Goal: Information Seeking & Learning: Learn about a topic

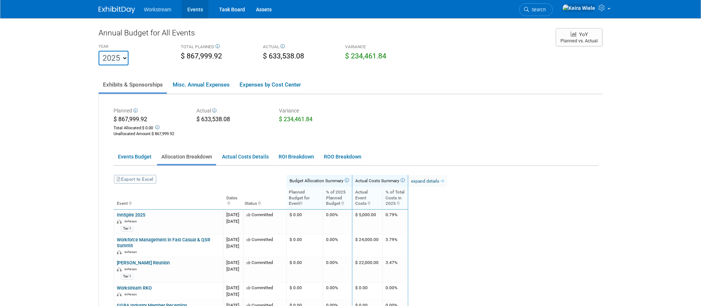
click at [198, 7] on link "Events" at bounding box center [195, 9] width 27 height 18
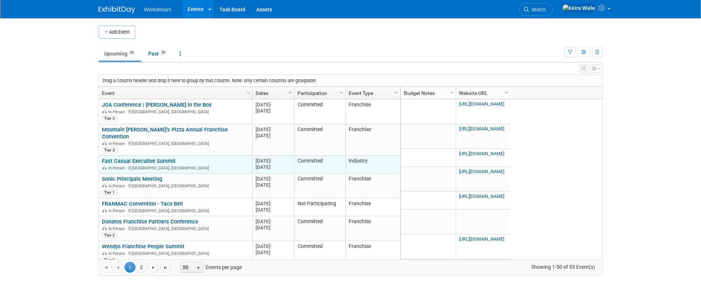
scroll to position [19, 0]
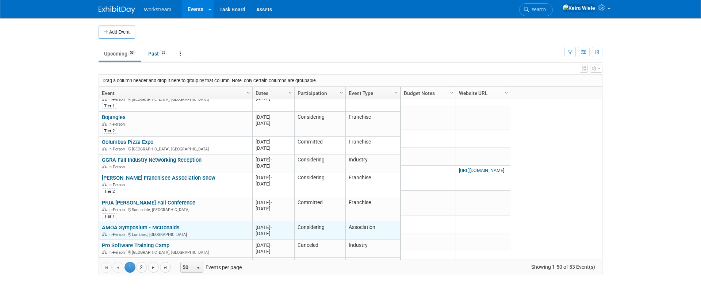
click at [228, 224] on div "AMOA Symposium - McDonalds In-Person Lombard, IL" at bounding box center [175, 230] width 147 height 13
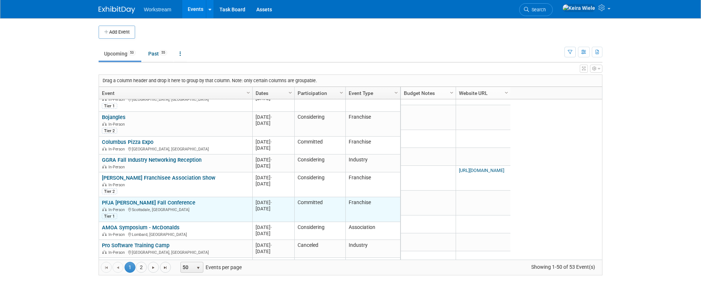
click at [229, 206] on div "In-Person Scottsdale, AZ" at bounding box center [175, 209] width 147 height 6
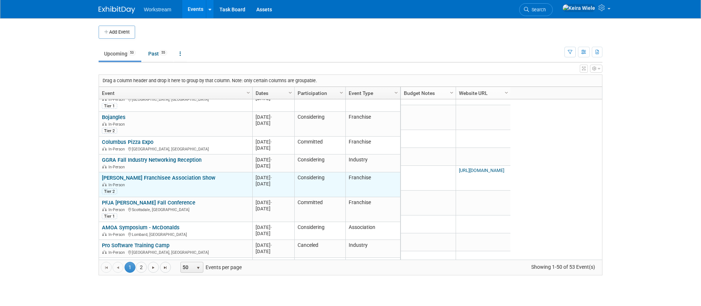
click at [229, 187] on div "Tier 2" at bounding box center [175, 190] width 147 height 7
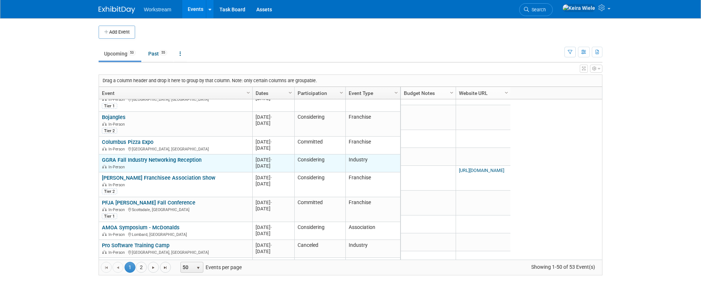
click at [229, 163] on div "In-Person" at bounding box center [175, 166] width 147 height 6
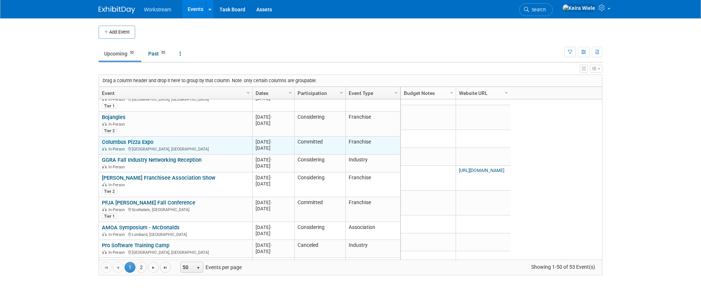
click at [229, 139] on div "Columbus Pizza Expo In-Person Columbus, OH" at bounding box center [175, 145] width 147 height 13
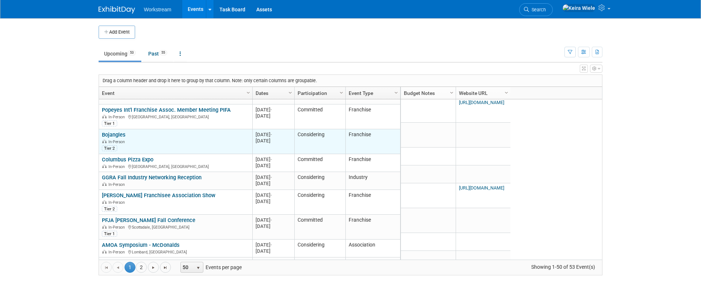
click at [229, 144] on div "Tier 2" at bounding box center [175, 147] width 147 height 7
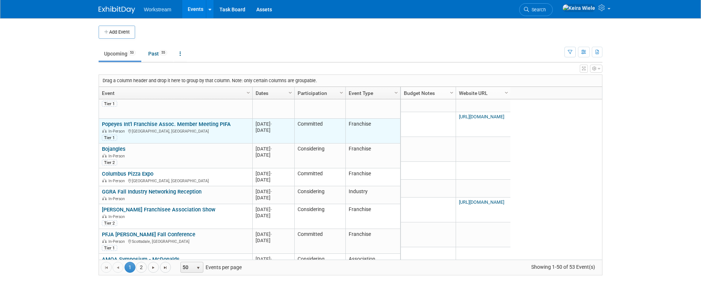
click at [230, 134] on div "Tier 1" at bounding box center [175, 137] width 147 height 7
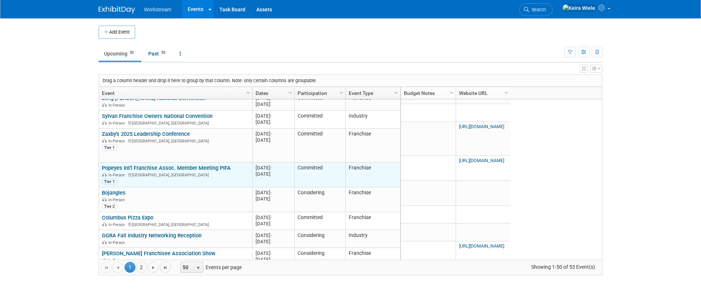
click at [230, 138] on div "In-Person Phoenix, AZ" at bounding box center [175, 141] width 147 height 6
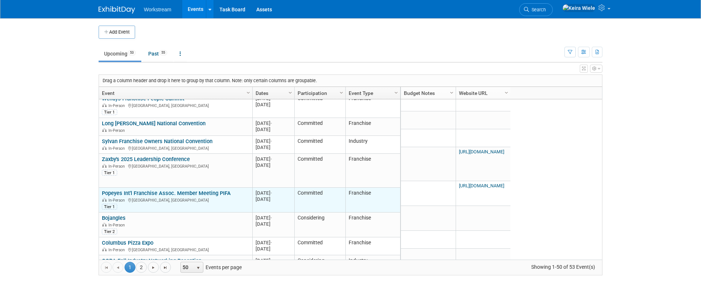
click at [230, 138] on div "Sylvan Franchise Owners National Convention In-Person Las Vegas, NV" at bounding box center [175, 144] width 147 height 13
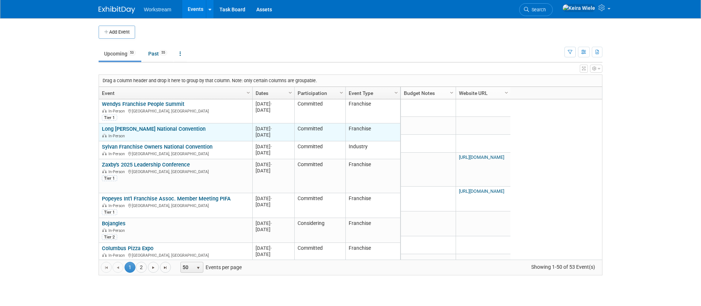
click at [230, 132] on div "In-Person" at bounding box center [175, 135] width 147 height 6
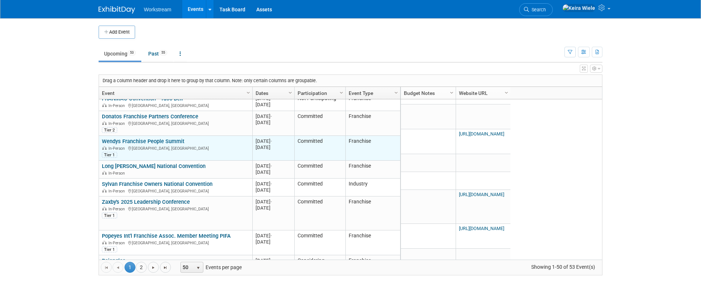
click at [228, 138] on div "Wendys Franchise People Summit In-Person Dublin, OH Tier 1" at bounding box center [175, 148] width 147 height 20
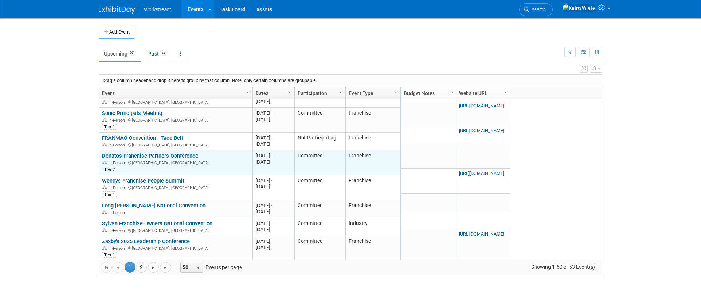
click at [226, 153] on div "Donatos Franchise Partners Conference In-Person Columbus, OH Tier 2" at bounding box center [175, 163] width 147 height 20
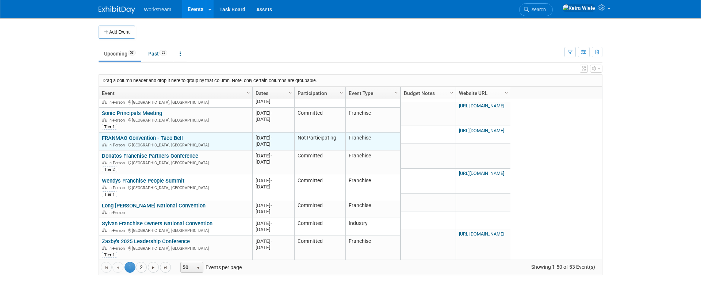
click at [228, 135] on div "FRANMAC Convention - Taco Bell In-Person San Antonio, TX" at bounding box center [175, 141] width 147 height 13
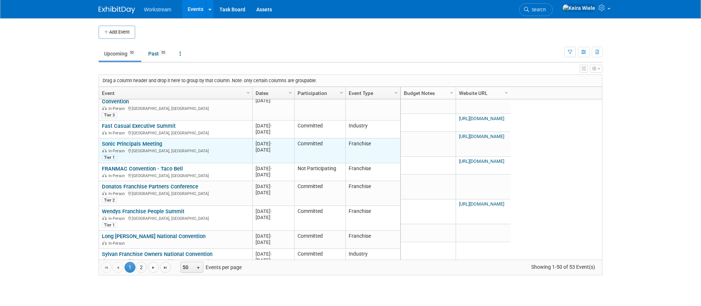
click at [227, 140] on div "Sonic Principals Meeting In-Person Nashville, TN Tier 1" at bounding box center [175, 150] width 147 height 20
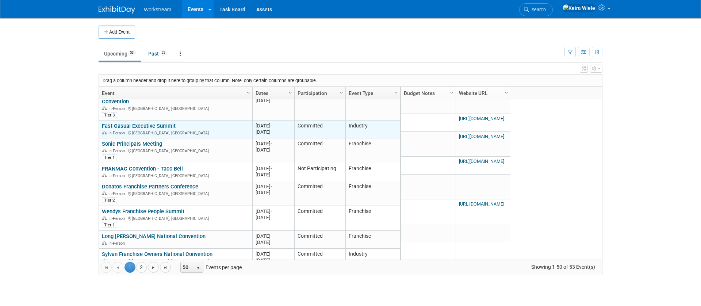
click at [227, 130] on div "In-Person Austin, TX" at bounding box center [175, 133] width 147 height 6
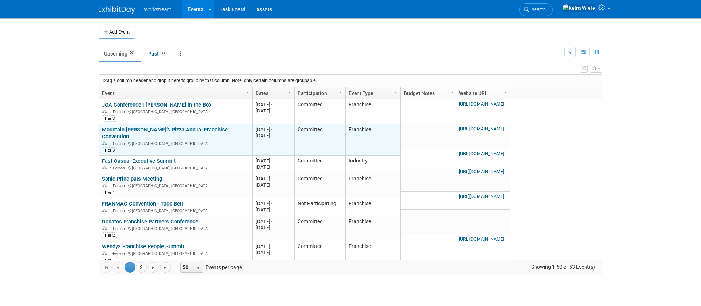
click at [225, 140] on div "In-Person Las Vegas, NV" at bounding box center [175, 143] width 147 height 6
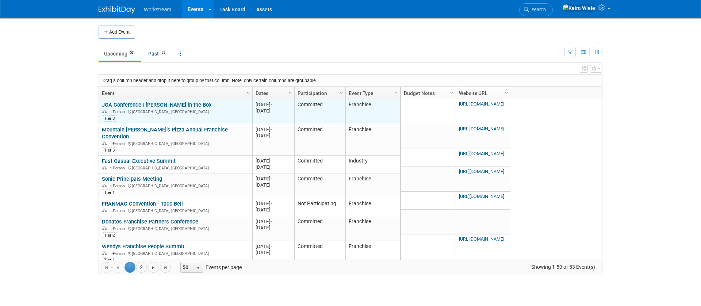
click at [230, 121] on div "Tier 3" at bounding box center [175, 117] width 147 height 7
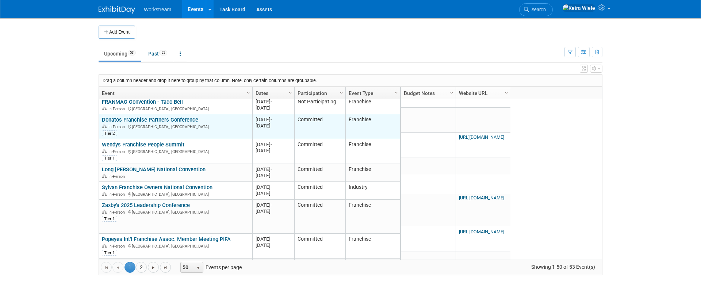
scroll to position [108, 0]
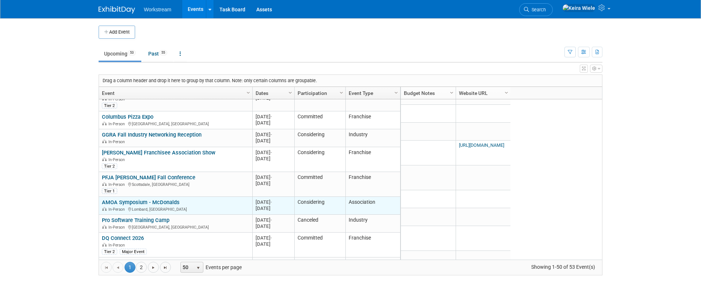
click at [146, 199] on link "AMOA Symposium - McDonalds" at bounding box center [141, 202] width 78 height 7
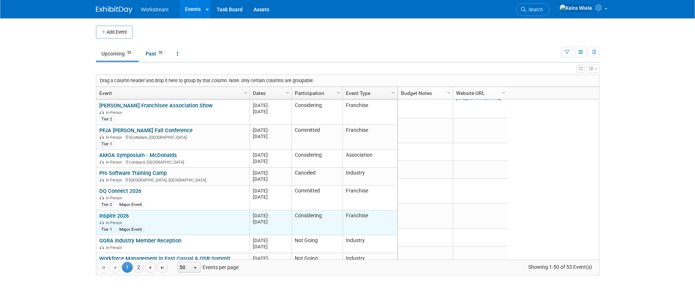
scroll to position [0, 0]
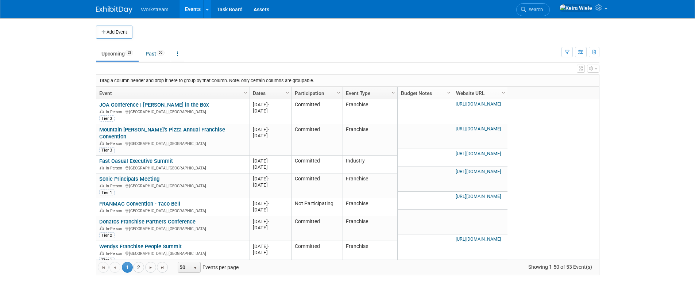
click at [59, 123] on body "Workstream Events Add Event Bulk Upload Events Shareable Event Boards Recently …" at bounding box center [347, 153] width 695 height 306
click at [184, 50] on link at bounding box center [177, 54] width 12 height 14
click at [196, 87] on span "Events grouped by year" at bounding box center [200, 90] width 43 height 6
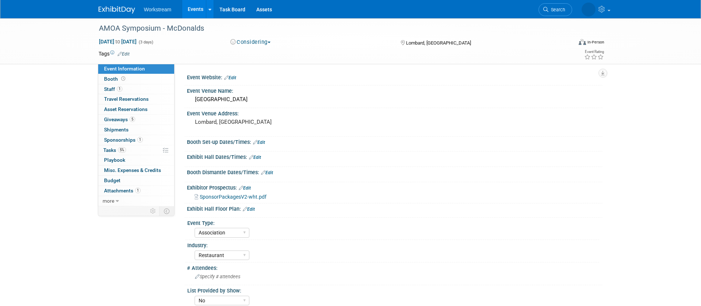
select select "Association"
select select "Restaurant"
select select "No"
select select "Tatia Meghdadi"
click at [238, 228] on select "Hosted Franchise Association Industry OTC" at bounding box center [221, 233] width 55 height 10
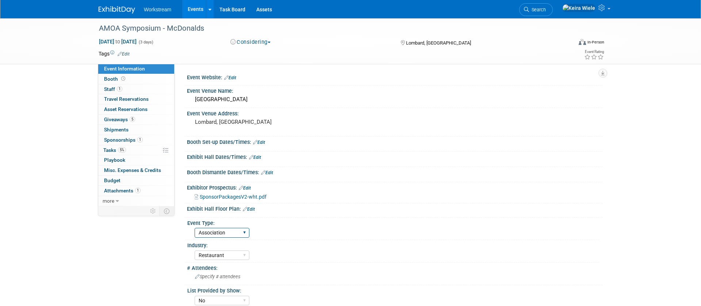
select select "Franchise"
click at [194, 228] on select "Hosted Franchise Association Industry OTC" at bounding box center [221, 233] width 55 height 10
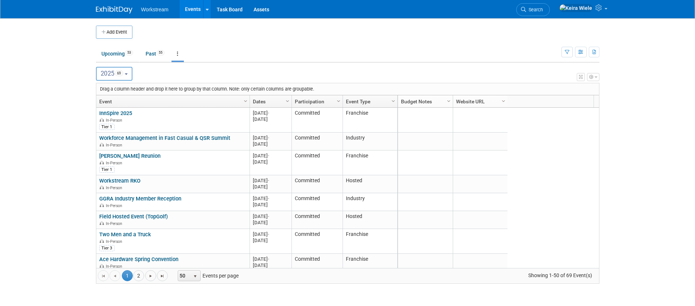
click at [131, 73] on button "2025 69" at bounding box center [114, 74] width 37 height 14
click at [124, 120] on span "35" at bounding box center [122, 120] width 8 height 6
click at [102, 120] on input "2026 35" at bounding box center [99, 120] width 5 height 5
select select "2026"
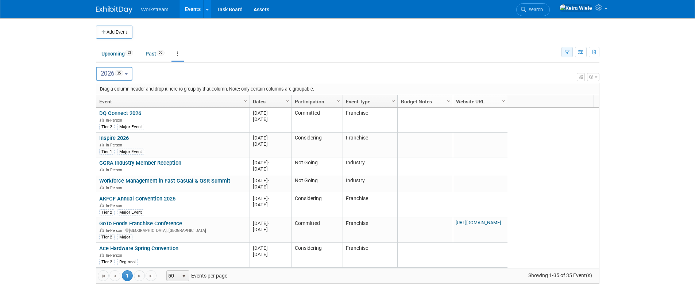
click at [567, 50] on icon "button" at bounding box center [567, 52] width 5 height 5
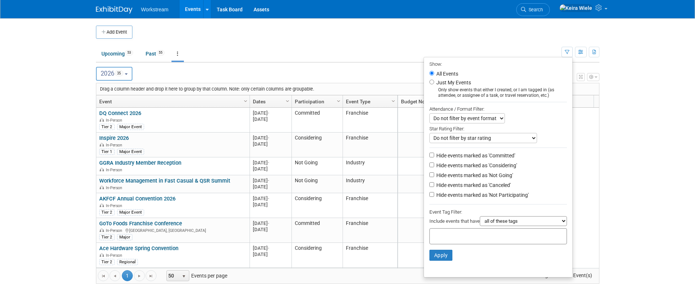
click at [475, 167] on label "Hide events marked as 'Considering'" at bounding box center [476, 165] width 82 height 7
click at [434, 167] on input "Hide events marked as 'Considering'" at bounding box center [431, 164] width 5 height 5
click at [475, 167] on label "Hide events marked as 'Considering'" at bounding box center [476, 165] width 82 height 7
click at [434, 167] on input "Hide events marked as 'Considering'" at bounding box center [431, 164] width 5 height 5
checkbox input "false"
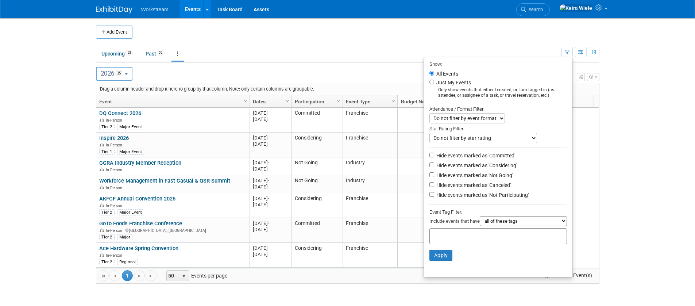
click at [475, 175] on label "Hide events marked as 'Not Going'" at bounding box center [474, 174] width 78 height 7
click at [434, 175] on input "Hide events marked as 'Not Going'" at bounding box center [431, 174] width 5 height 5
checkbox input "true"
click at [475, 182] on label "Hide events marked as 'Canceled'" at bounding box center [473, 184] width 76 height 7
click at [434, 182] on input "Hide events marked as 'Canceled'" at bounding box center [431, 184] width 5 height 5
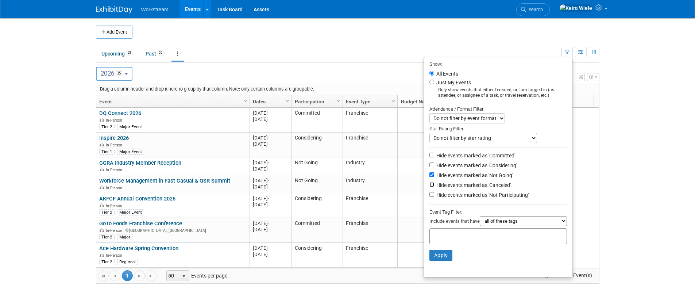
checkbox input "true"
click at [474, 195] on label "Hide events marked as 'Not Participating'" at bounding box center [482, 194] width 94 height 7
click at [434, 195] on input "Hide events marked as 'Not Participating'" at bounding box center [431, 194] width 5 height 5
checkbox input "true"
click at [446, 257] on button "Apply" at bounding box center [440, 255] width 23 height 11
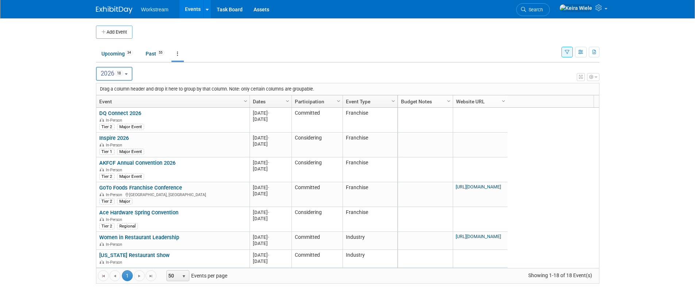
click at [54, 150] on body "Workstream Events Add Event Bulk Upload Events Shareable Event Boards Recently …" at bounding box center [347, 153] width 695 height 306
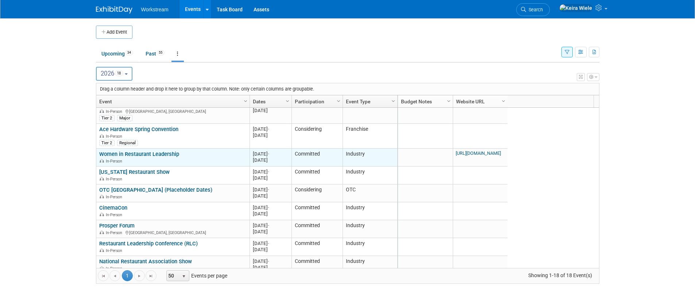
scroll to position [80, 0]
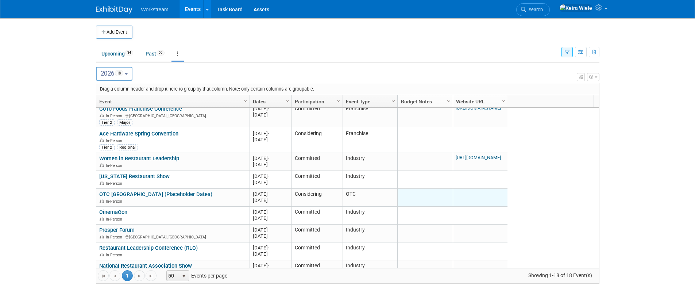
click at [433, 190] on td at bounding box center [425, 198] width 55 height 18
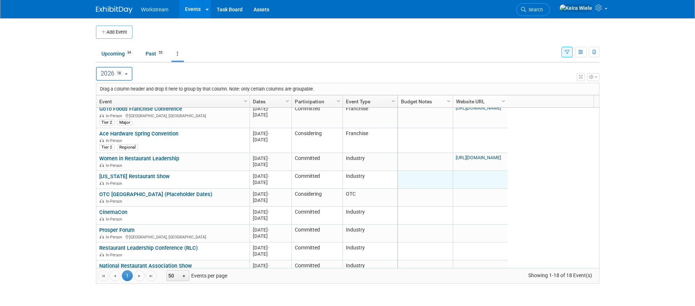
click at [424, 181] on td at bounding box center [425, 180] width 55 height 18
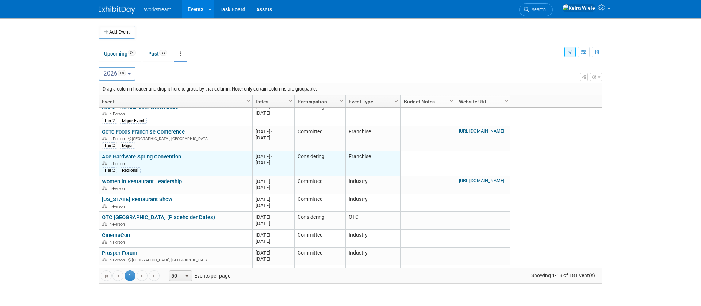
scroll to position [0, 0]
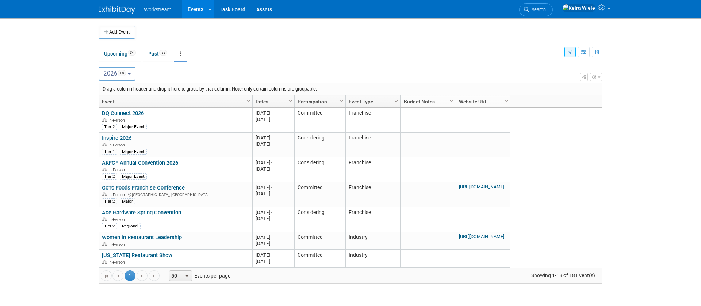
click at [637, 88] on body "Workstream Events Add Event Bulk Upload Events Shareable Event Boards Recently …" at bounding box center [350, 153] width 701 height 306
click at [582, 52] on icon "button" at bounding box center [583, 52] width 5 height 5
click at [644, 74] on body "Workstream Events Add Event Bulk Upload Events Shareable Event Boards Recently …" at bounding box center [350, 153] width 701 height 306
click at [340, 101] on span "Column Settings" at bounding box center [341, 101] width 6 height 6
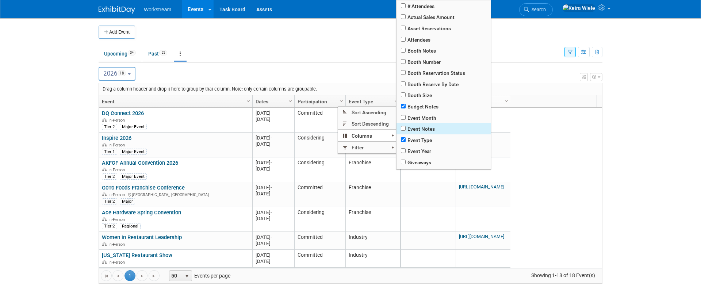
click at [408, 127] on span "Event Notes" at bounding box center [443, 128] width 94 height 11
checkbox input "true"
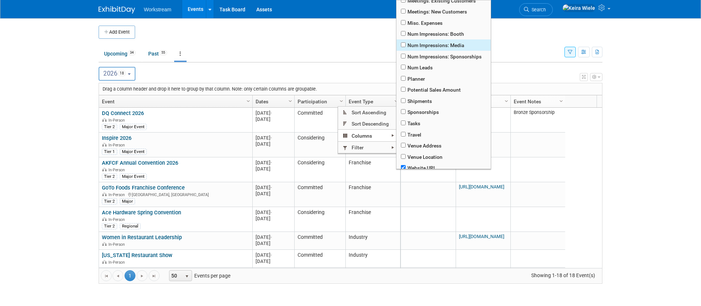
scroll to position [200, 0]
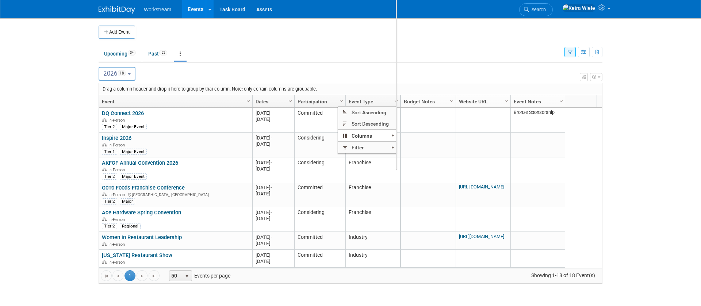
click at [350, 73] on div "View Grid Tips & Tricks Advanced Options Reset Grid Layout (back to default)" at bounding box center [350, 76] width 503 height 10
drag, startPoint x: 435, startPoint y: 103, endPoint x: 502, endPoint y: 97, distance: 67.4
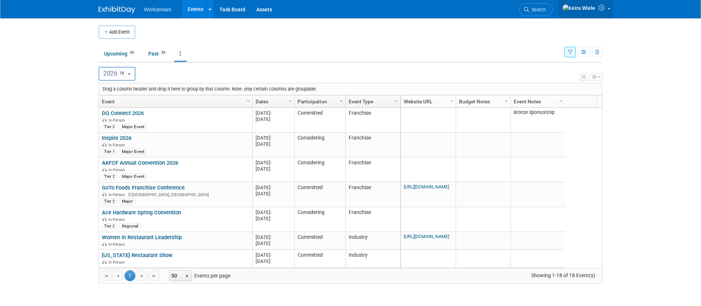
click at [602, 9] on icon at bounding box center [602, 7] width 8 height 7
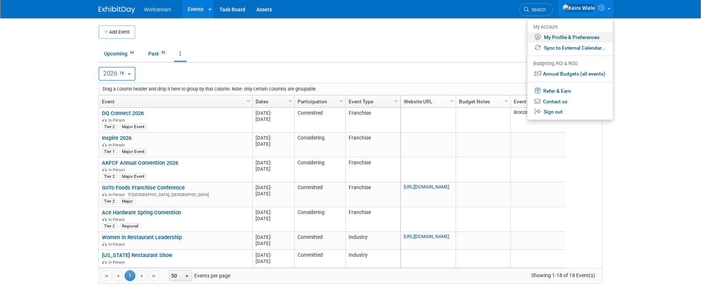
click at [589, 39] on link "My Profile & Preferences" at bounding box center [570, 37] width 86 height 11
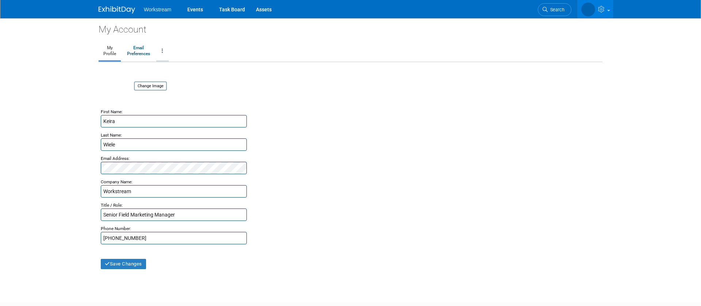
click at [162, 49] on icon at bounding box center [162, 50] width 1 height 5
click at [290, 68] on div "My Account My Profile Email Preferences Change Account Password Close my Accoun…" at bounding box center [350, 153] width 514 height 271
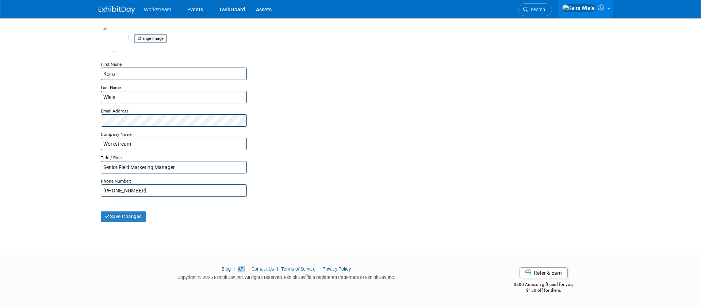
click at [228, 270] on link "Blog" at bounding box center [225, 268] width 9 height 5
click at [163, 11] on span "Workstream" at bounding box center [157, 10] width 27 height 6
click at [172, 7] on li "Workstream" at bounding box center [163, 6] width 38 height 11
click at [158, 9] on span "Workstream" at bounding box center [157, 10] width 27 height 6
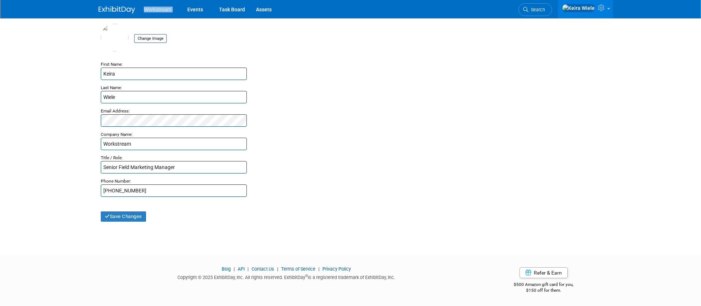
click at [158, 9] on span "Workstream" at bounding box center [157, 10] width 27 height 6
click at [172, 9] on li "Workstream" at bounding box center [163, 6] width 38 height 11
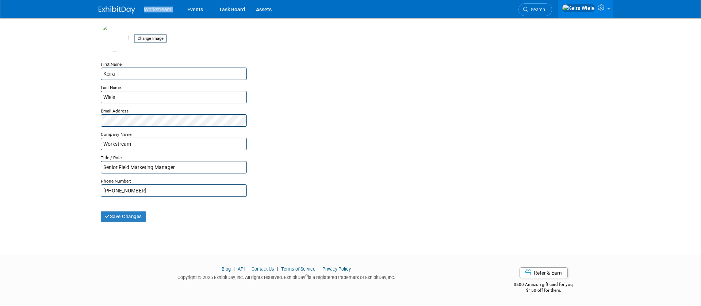
click at [172, 9] on li "Workstream" at bounding box center [163, 6] width 38 height 11
click at [600, 9] on icon at bounding box center [602, 7] width 8 height 7
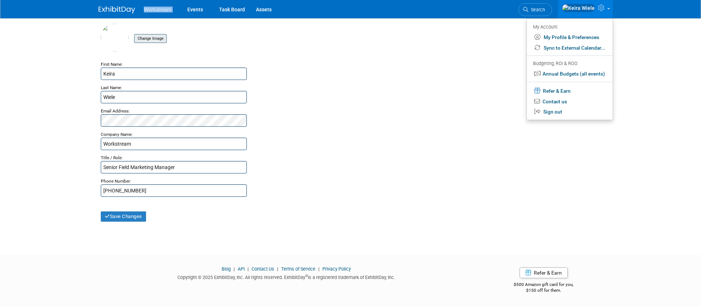
click at [152, 35] on input "file" at bounding box center [122, 39] width 87 height 8
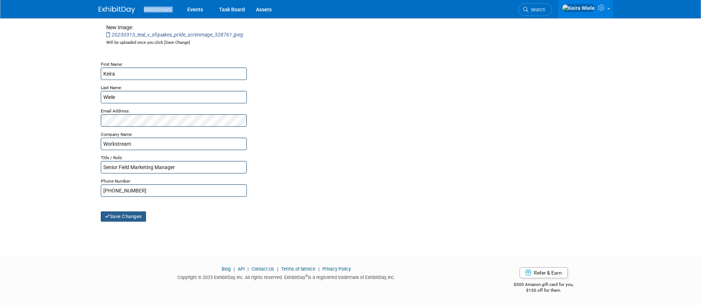
click at [136, 219] on button "Save Changes" at bounding box center [123, 216] width 45 height 10
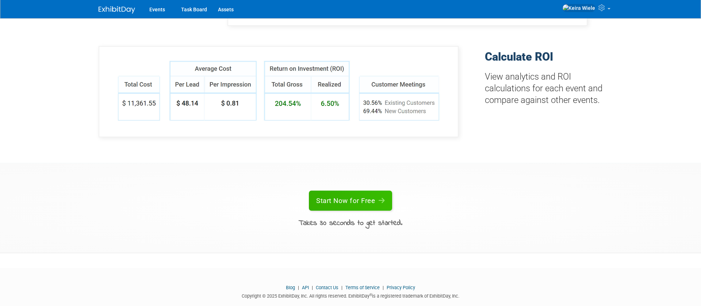
scroll to position [521, 0]
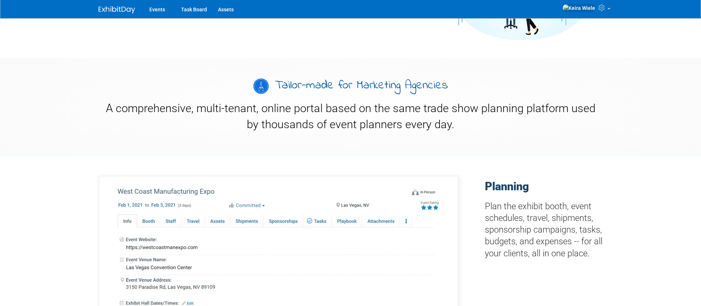
scroll to position [102, 0]
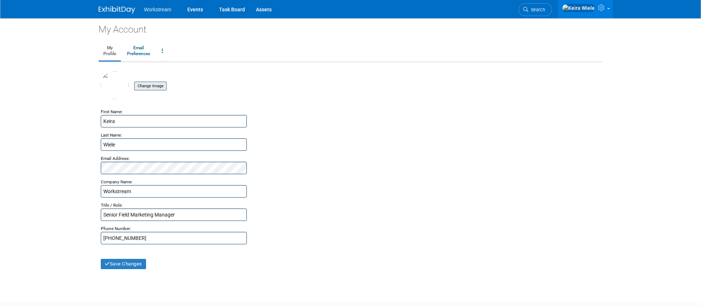
click at [151, 86] on input "file" at bounding box center [122, 86] width 87 height 8
click at [119, 261] on button "Save Changes" at bounding box center [123, 264] width 45 height 10
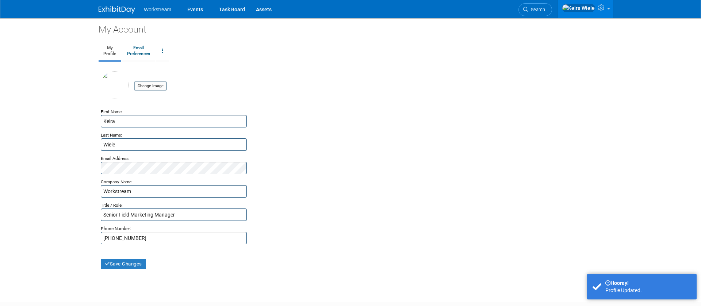
click at [158, 10] on span "Workstream" at bounding box center [157, 10] width 27 height 6
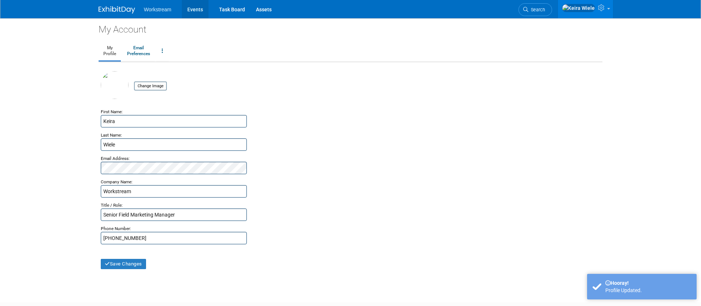
click at [198, 8] on link "Events" at bounding box center [195, 9] width 27 height 18
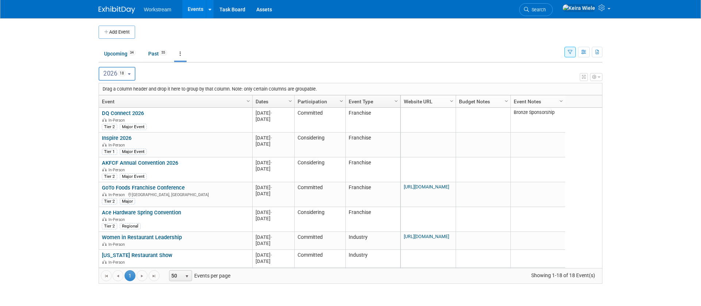
click at [340, 104] on span "Column Settings" at bounding box center [341, 101] width 6 height 6
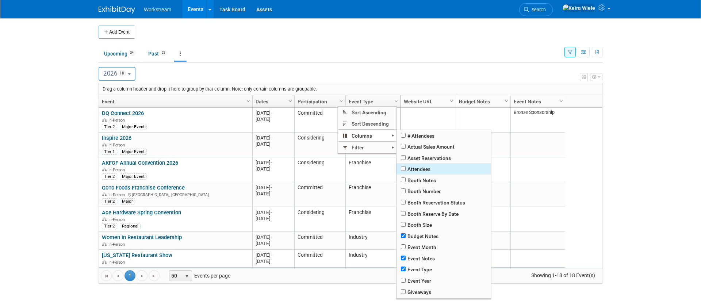
click at [420, 168] on span "Attendees" at bounding box center [443, 168] width 94 height 11
checkbox input "true"
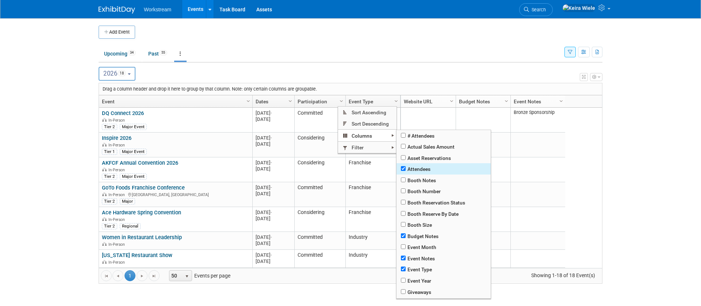
checkbox input "true"
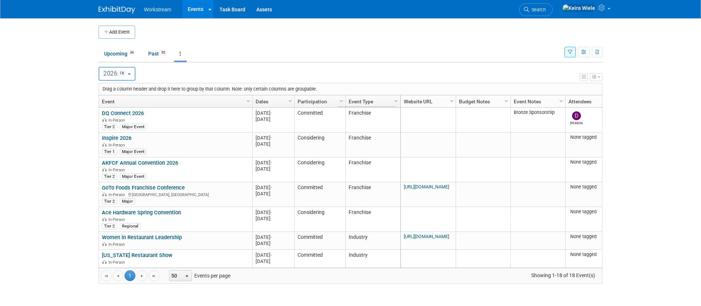
click at [637, 101] on body "Workstream Events Add Event Bulk Upload Events Shareable Event Boards Recently …" at bounding box center [350, 153] width 701 height 306
click at [112, 58] on link "Upcoming 34" at bounding box center [120, 54] width 43 height 14
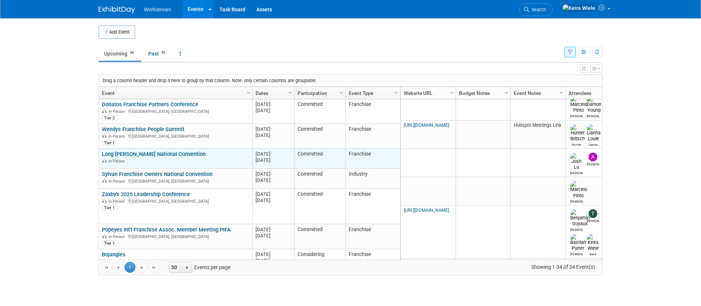
scroll to position [220, 0]
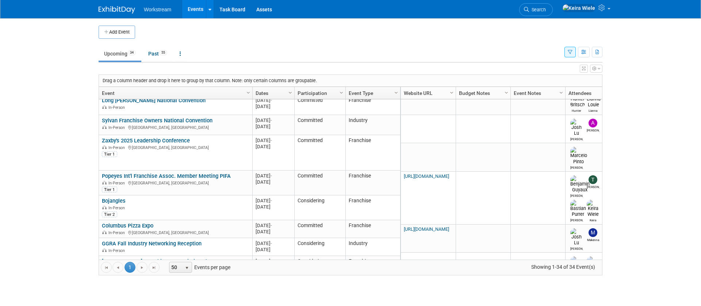
click at [631, 178] on body "Workstream Events Add Event Bulk Upload Events Shareable Event Boards Recently …" at bounding box center [350, 153] width 701 height 306
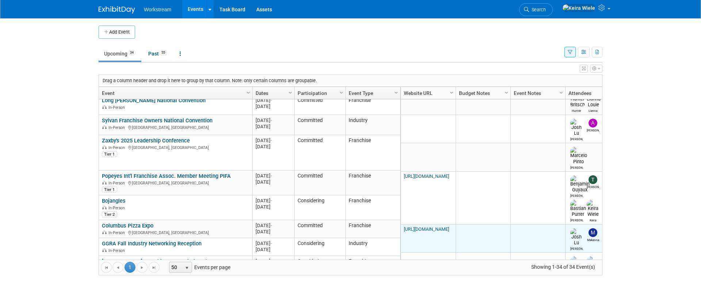
click at [576, 228] on img at bounding box center [576, 237] width 13 height 18
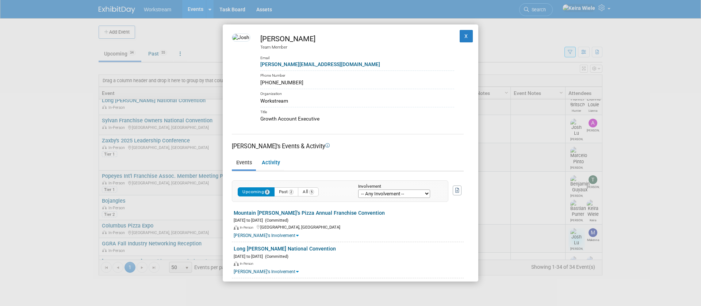
click at [181, 200] on div "Josh Lu Team Member Email joshua@workstream.is Phone Number 650-766-9799 Organi…" at bounding box center [350, 153] width 701 height 306
click at [472, 34] on button "X" at bounding box center [465, 36] width 13 height 12
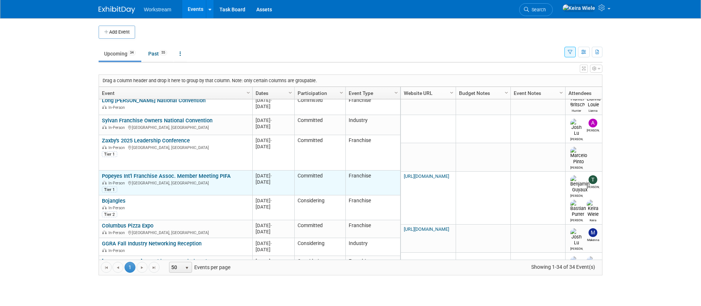
click at [188, 180] on div "In-Person Las Vegas, NV" at bounding box center [175, 183] width 147 height 6
click at [192, 173] on link "Popeyes Int'l Franchise Assoc. Member Meeting PIFA" at bounding box center [166, 176] width 129 height 7
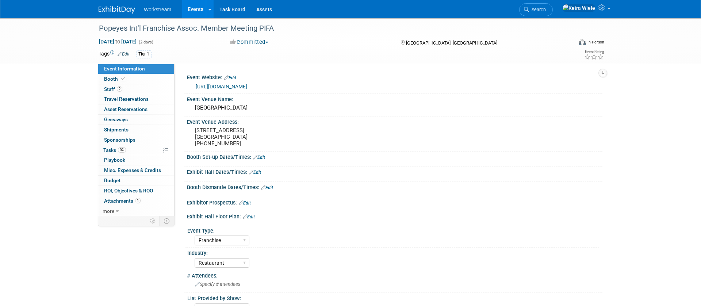
select select "Franchise"
select select "Restaurant"
select select "[PERSON_NAME]"
click at [286, 89] on div "[URL][DOMAIN_NAME]" at bounding box center [396, 86] width 401 height 8
click at [247, 85] on link "[URL][DOMAIN_NAME]" at bounding box center [221, 87] width 51 height 6
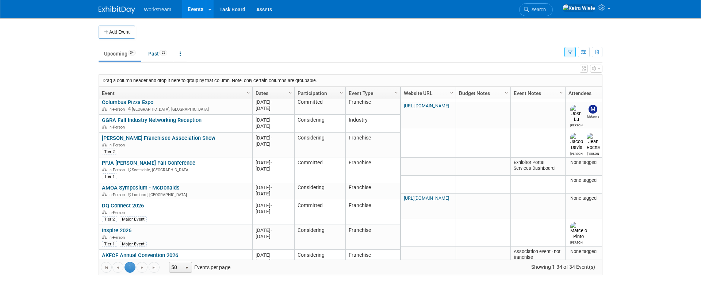
scroll to position [4, 0]
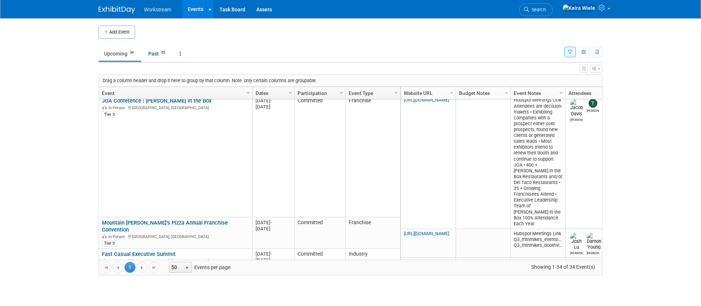
click at [570, 53] on icon "button" at bounding box center [569, 52] width 5 height 5
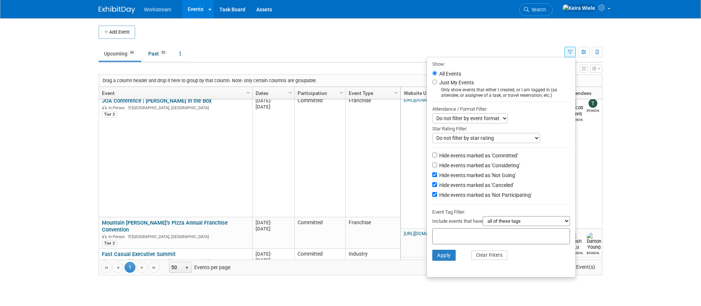
click at [480, 235] on input "text" at bounding box center [464, 234] width 58 height 7
type input "t"
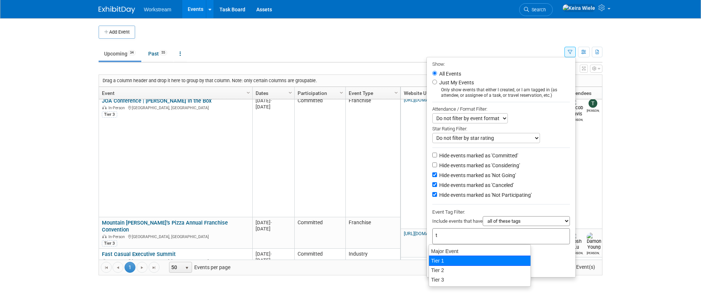
click at [467, 260] on div "Tier 1" at bounding box center [479, 260] width 102 height 10
type input "Tier 1"
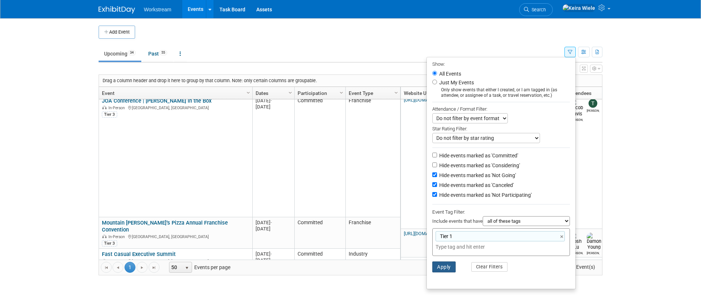
click at [446, 267] on button "Apply" at bounding box center [443, 266] width 23 height 11
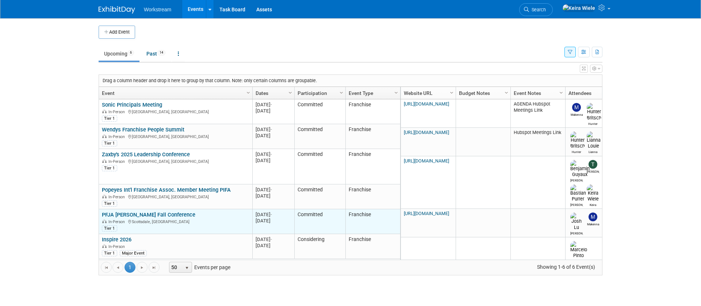
click at [165, 217] on link "PFJA [PERSON_NAME] Fall Conference" at bounding box center [148, 214] width 93 height 7
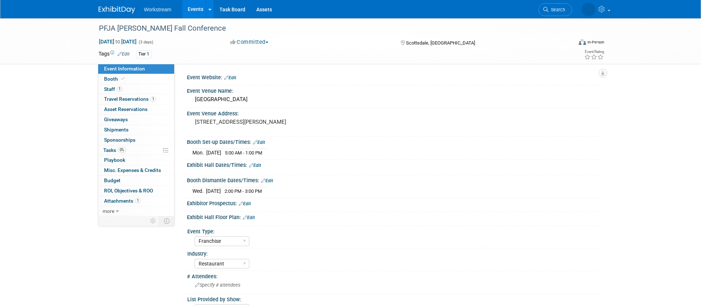
select select "Franchise"
select select "Restaurant"
select select "TBD"
select select "Tatia Meghdadi"
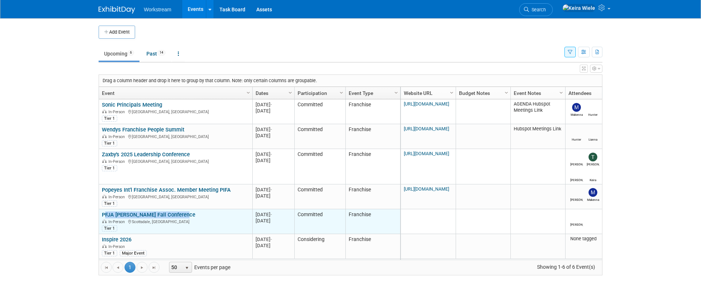
drag, startPoint x: 193, startPoint y: 216, endPoint x: 99, endPoint y: 213, distance: 94.2
click at [99, 213] on td "PFJA [PERSON_NAME] Fall Conference PFJA [PERSON_NAME] Fall Conference In-Person…" at bounding box center [175, 221] width 153 height 25
copy link "PFJA [PERSON_NAME] Fall Conference"
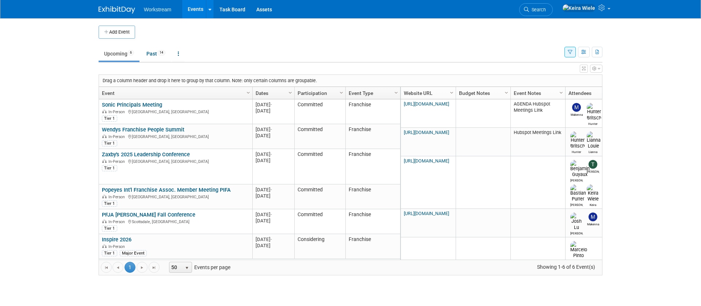
click at [684, 86] on body "Workstream Events Add Event Bulk Upload Events Shareable Event Boards Recently …" at bounding box center [350, 153] width 701 height 306
click at [180, 50] on link at bounding box center [178, 54] width 12 height 14
click at [193, 70] on link "All Events 20 Past and Upcoming" at bounding box center [201, 70] width 58 height 16
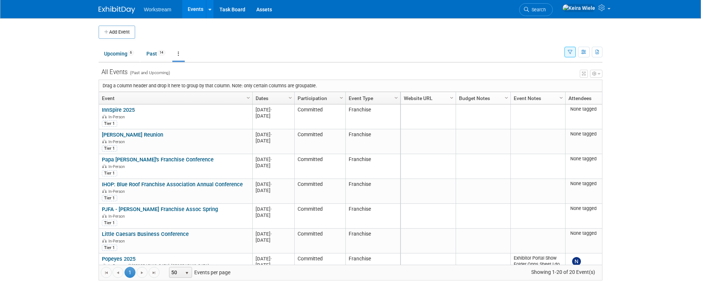
click at [180, 49] on link at bounding box center [178, 54] width 12 height 14
click at [188, 86] on link "Grouped Annually Events grouped by year" at bounding box center [201, 86] width 58 height 16
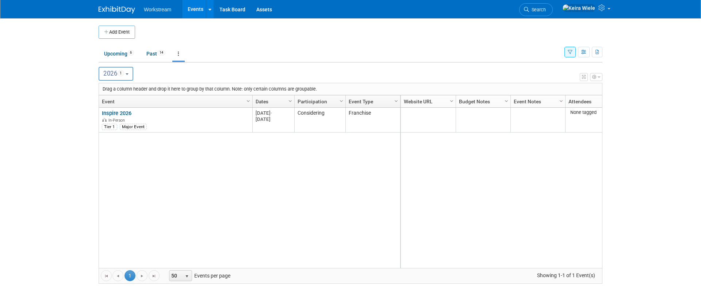
click at [133, 75] on button "2026 1" at bounding box center [116, 74] width 35 height 14
click at [133, 74] on button "2026 1" at bounding box center [116, 74] width 35 height 14
click at [564, 42] on div "Show: All Events Just My Events Only show events that either I created, or I am…" at bounding box center [583, 51] width 38 height 24
click at [566, 47] on div "Show: All Events Just My Events Only show events that either I created, or I am…" at bounding box center [583, 51] width 38 height 24
click at [570, 51] on icon "button" at bounding box center [569, 52] width 5 height 5
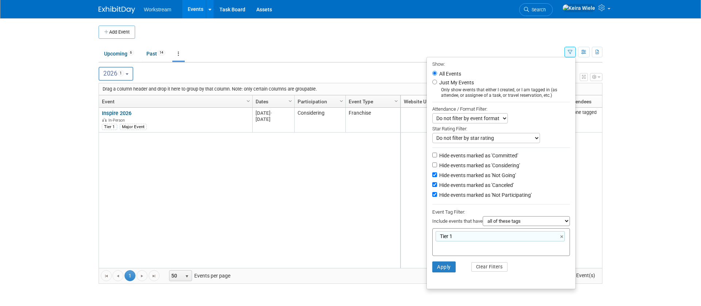
click at [473, 173] on label "Hide events marked as 'Not Going'" at bounding box center [476, 174] width 78 height 7
click at [437, 173] on input "Hide events marked as 'Not Going'" at bounding box center [434, 174] width 5 height 5
click at [471, 170] on li "Hide events marked as 'Considering'" at bounding box center [501, 166] width 148 height 10
click at [467, 175] on label "Hide events marked as 'Not Going'" at bounding box center [476, 174] width 78 height 7
click at [437, 175] on input "Hide events marked as 'Not Going'" at bounding box center [434, 174] width 5 height 5
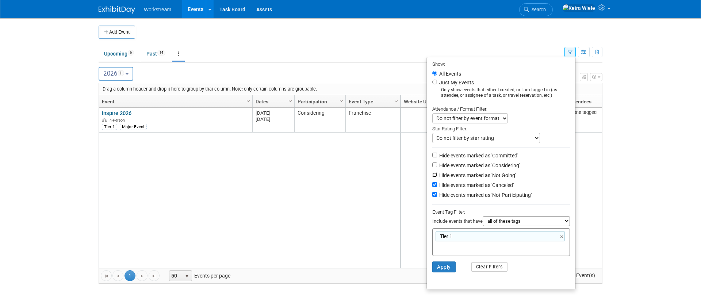
checkbox input "true"
click at [560, 236] on link "×" at bounding box center [562, 236] width 5 height 8
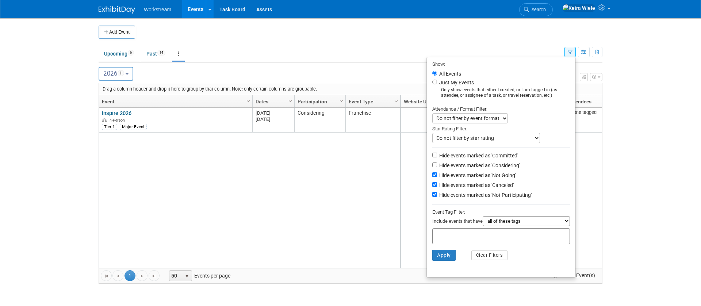
click at [520, 253] on li "Apply Clear Filters" at bounding box center [501, 255] width 148 height 22
click at [461, 255] on li "Apply Clear Filters" at bounding box center [501, 255] width 148 height 22
click at [442, 252] on button "Apply" at bounding box center [443, 255] width 23 height 11
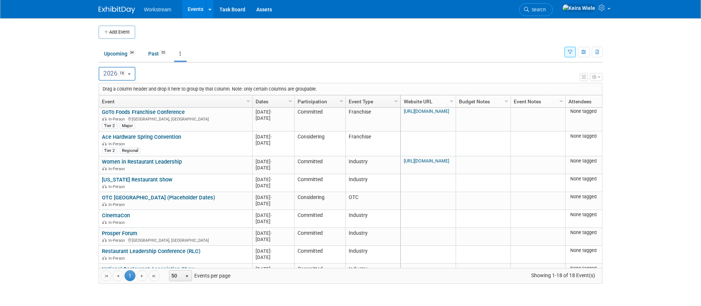
scroll to position [78, 0]
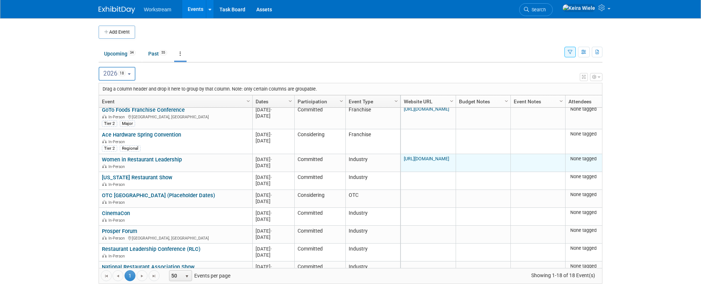
click at [416, 158] on link "https://www.womenleadrestaurants.com/" at bounding box center [426, 158] width 45 height 5
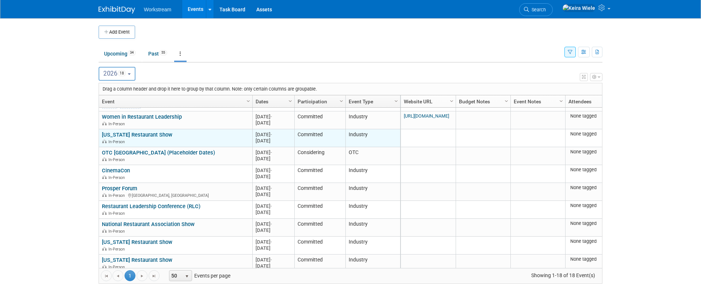
scroll to position [117, 0]
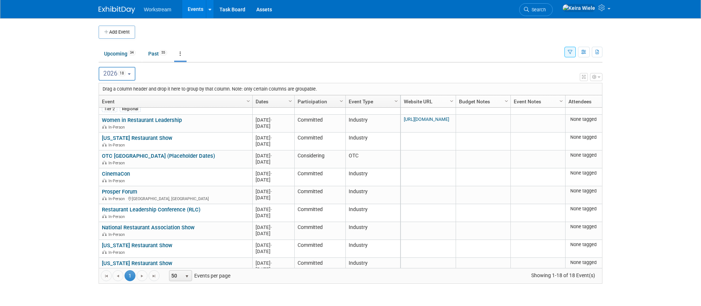
click at [131, 75] on button "2026 18" at bounding box center [117, 74] width 37 height 14
click at [122, 104] on span "67" at bounding box center [125, 106] width 8 height 6
click at [105, 104] on input "2025 67" at bounding box center [102, 105] width 5 height 5
select select "2025"
